Goal: Task Accomplishment & Management: Manage account settings

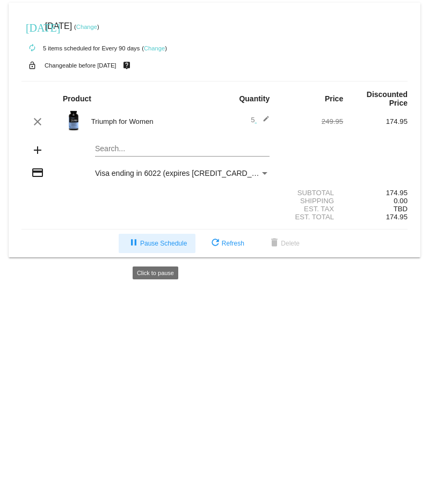
click at [157, 247] on span "pause Pause Schedule" at bounding box center [157, 244] width 60 height 8
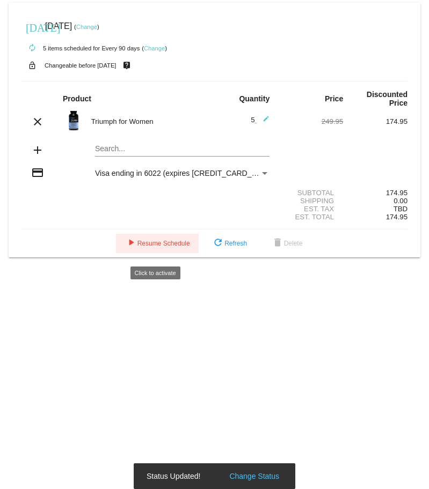
click at [157, 247] on span "play_arrow Resume Schedule" at bounding box center [157, 244] width 65 height 8
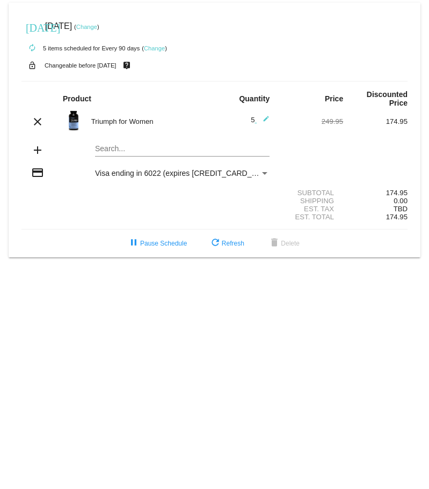
click at [160, 50] on link "Change" at bounding box center [154, 48] width 21 height 6
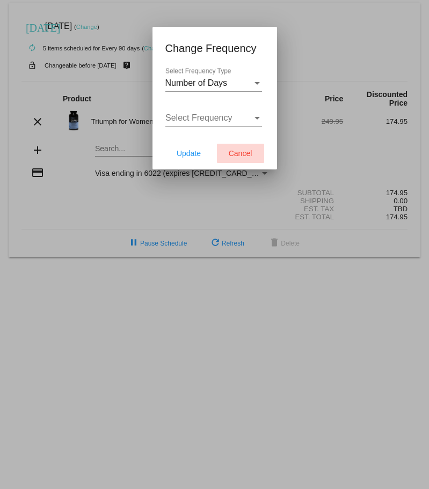
click at [246, 152] on span "Cancel" at bounding box center [241, 153] width 24 height 9
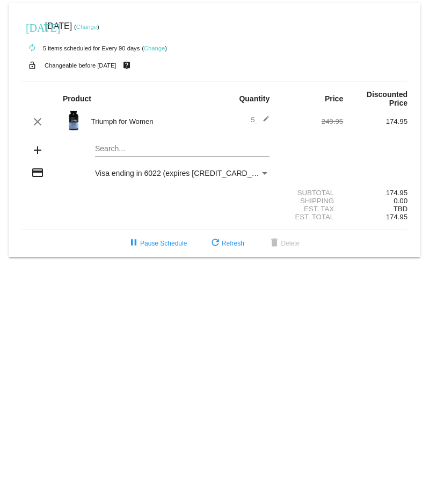
click at [97, 29] on link "Change" at bounding box center [86, 27] width 21 height 6
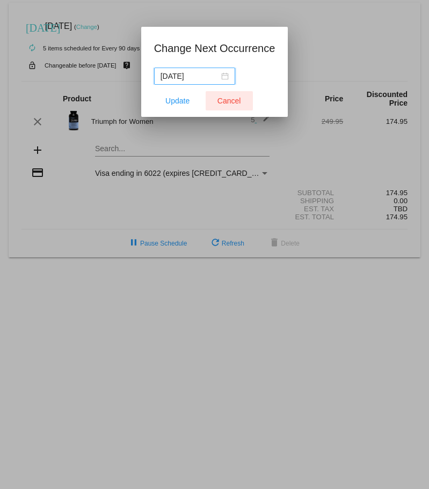
click at [224, 101] on span "Cancel" at bounding box center [229, 101] width 24 height 9
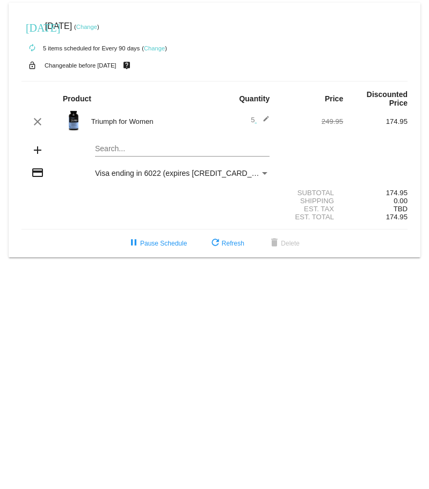
click at [160, 48] on link "Change" at bounding box center [154, 48] width 21 height 6
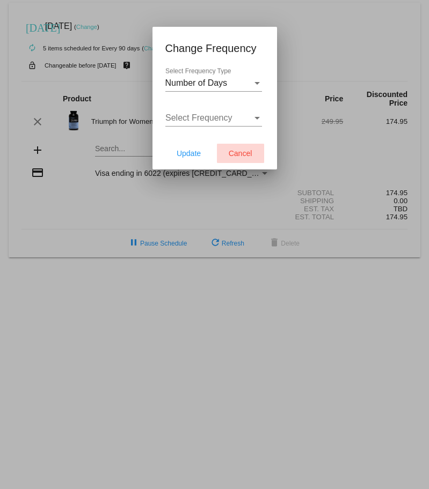
click at [239, 155] on span "Cancel" at bounding box center [241, 153] width 24 height 9
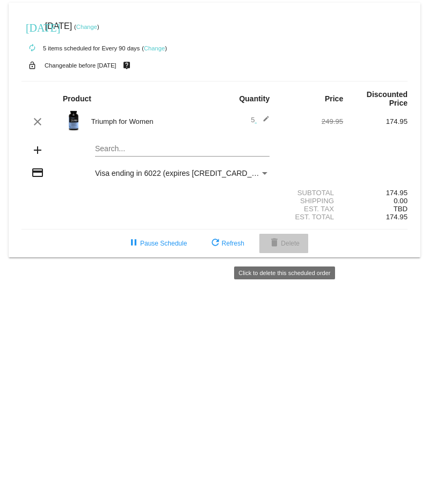
click at [295, 247] on span "delete Delete" at bounding box center [284, 244] width 32 height 8
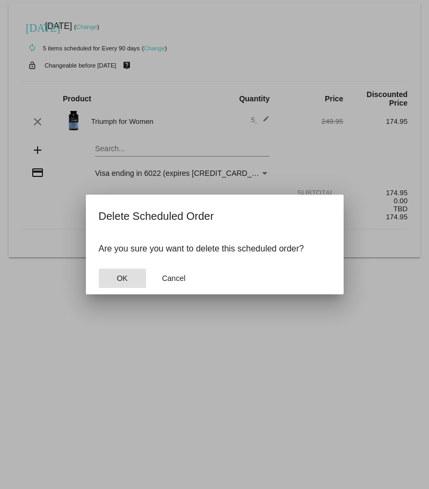
click at [118, 277] on span "OK" at bounding box center [121, 278] width 11 height 9
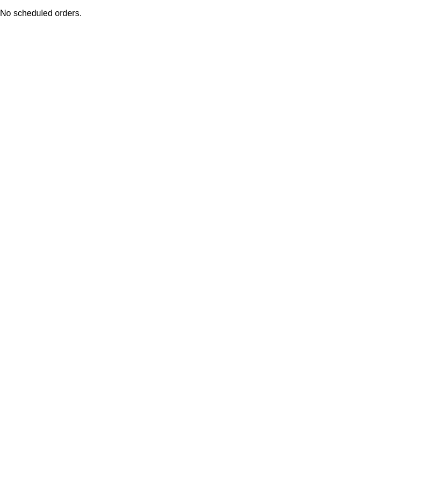
click at [233, 102] on body "No scheduled orders. Scheduled order deleted!" at bounding box center [214, 244] width 429 height 489
